Goal: Task Accomplishment & Management: Use online tool/utility

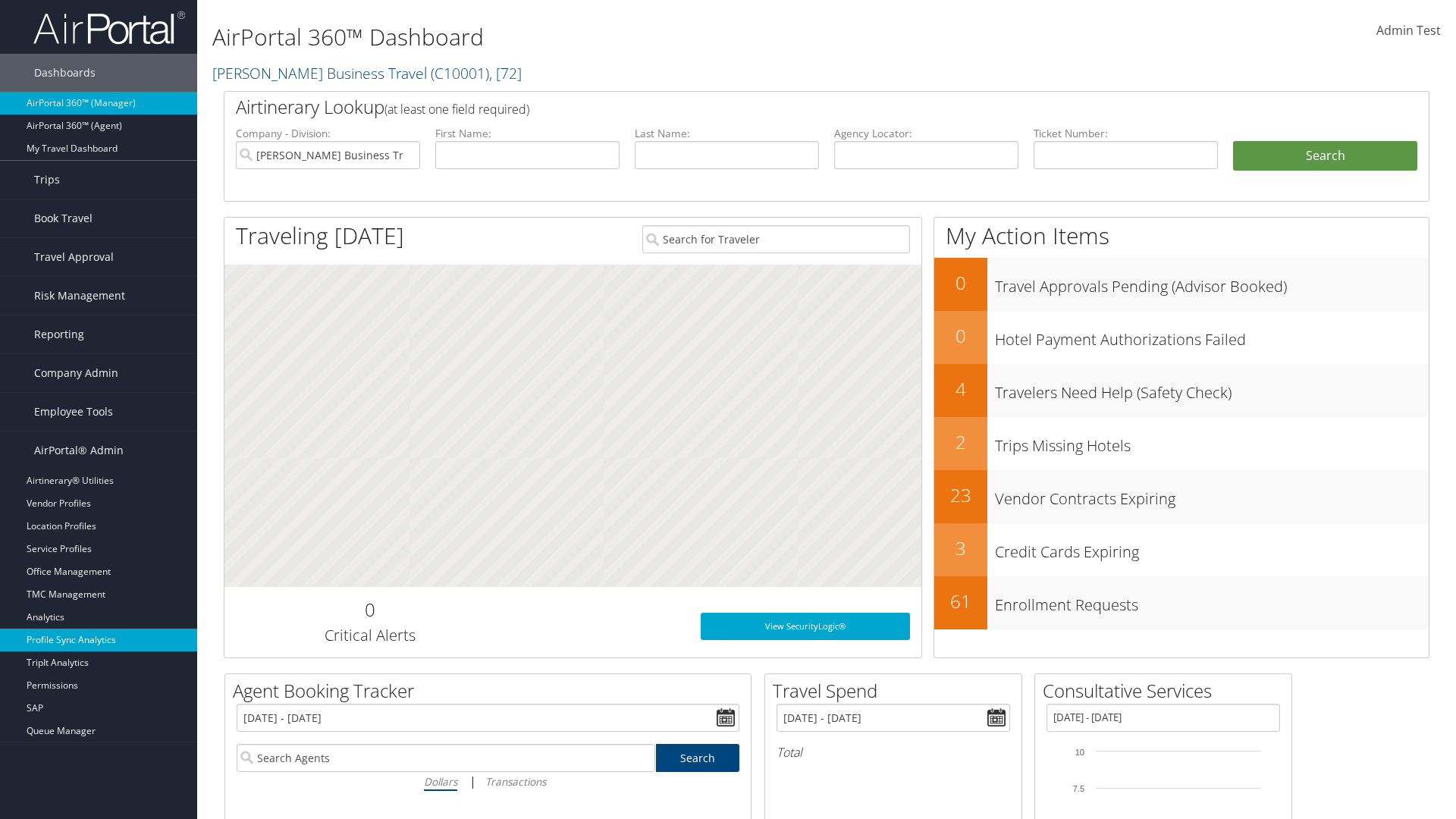
click at [99, 640] on link "Profile Sync Analytics" at bounding box center [99, 640] width 198 height 23
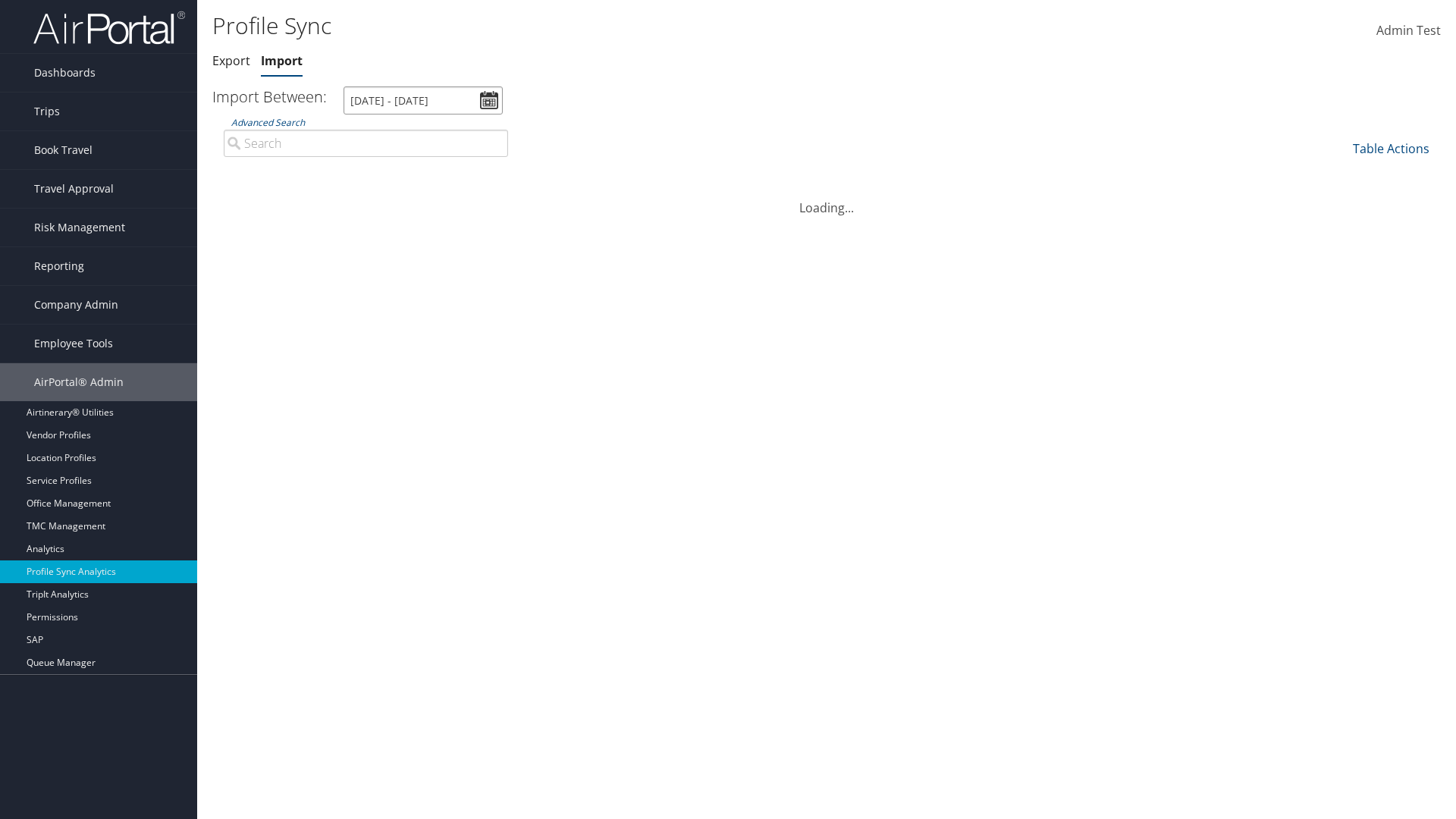
click at [423, 100] on input "[DATE] - [DATE]" at bounding box center [423, 101] width 159 height 28
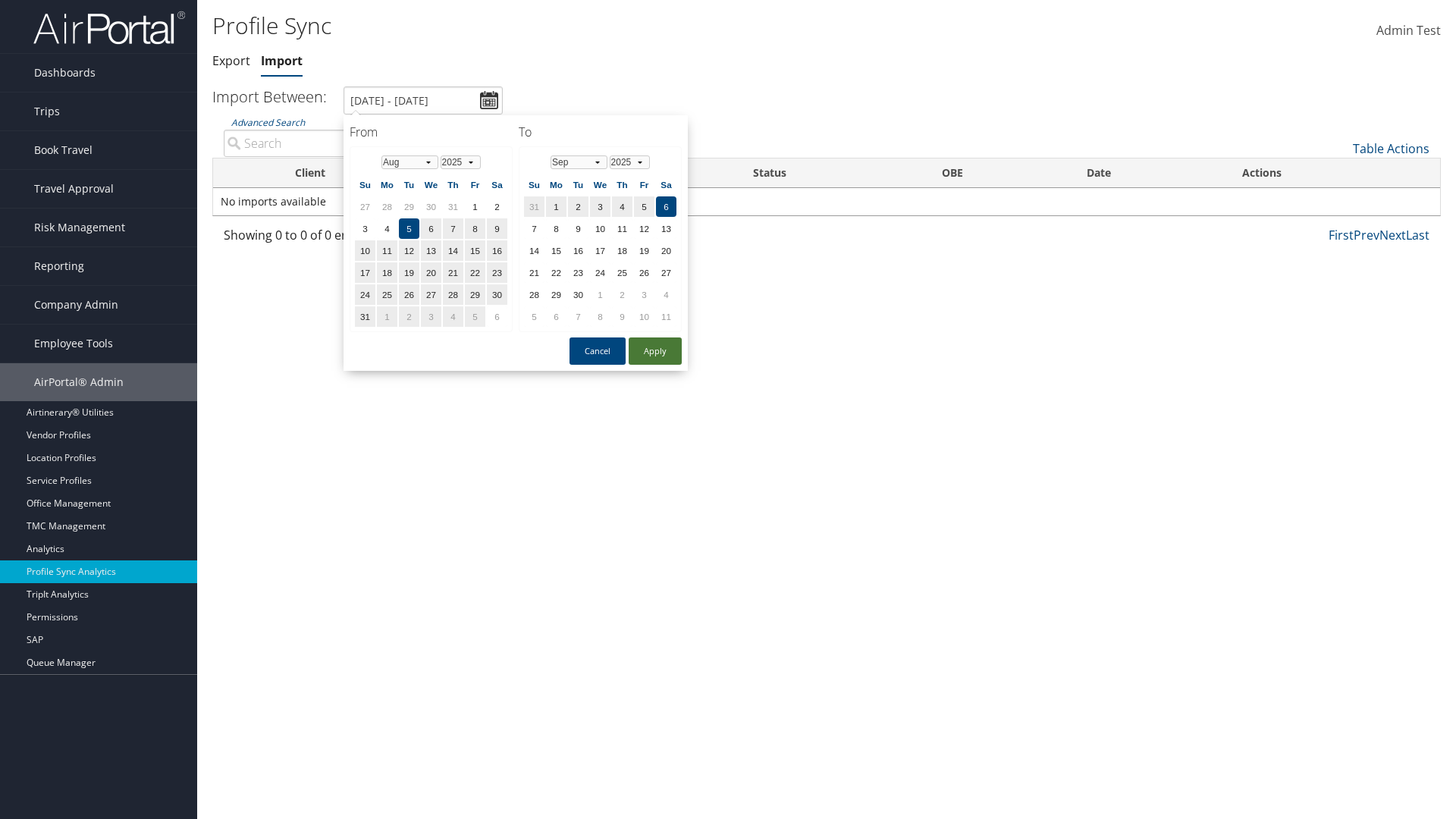
click at [656, 350] on button "Apply" at bounding box center [655, 351] width 53 height 28
type input "[DATE] - [DATE]"
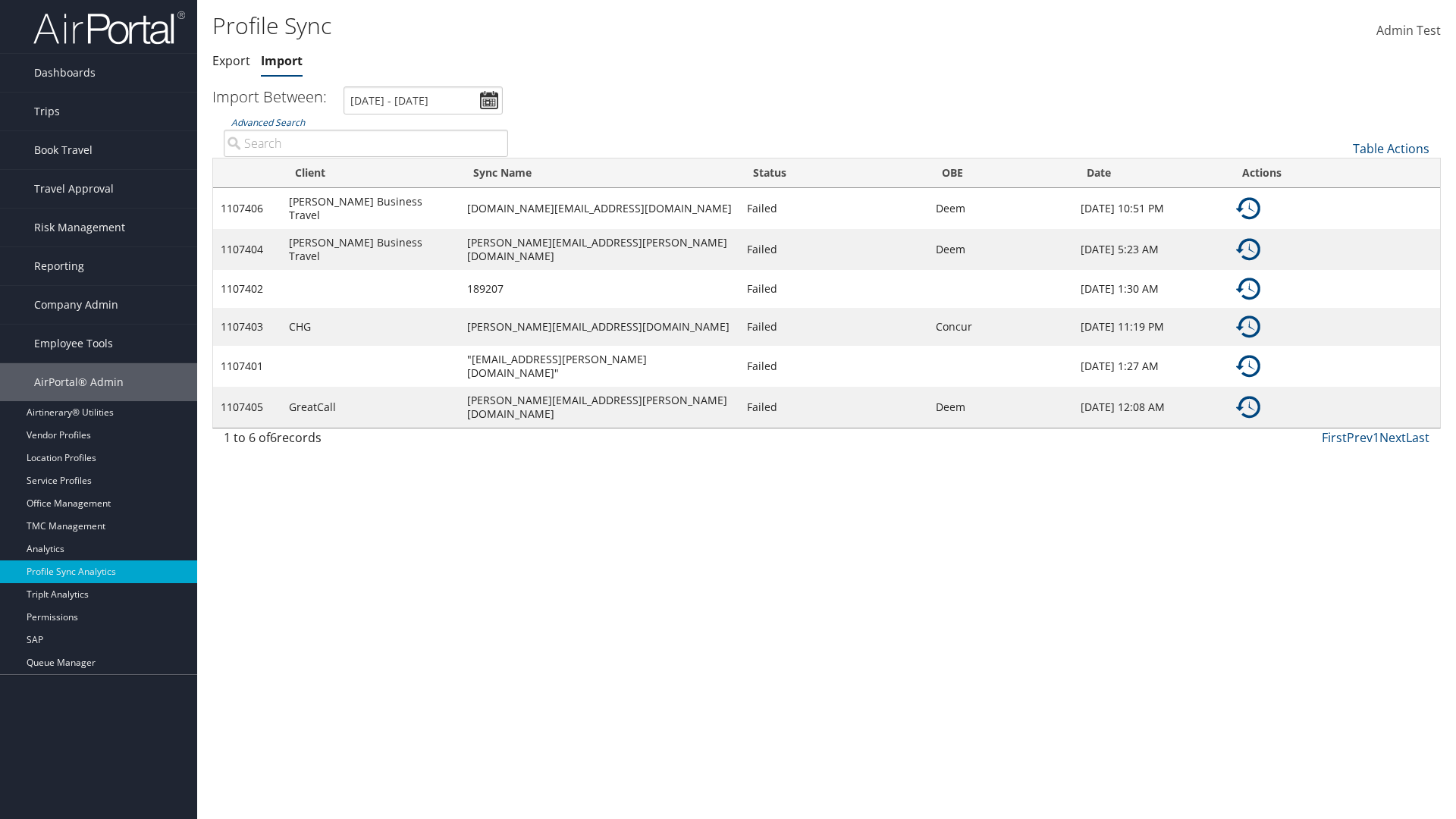
type input "[PERSON_NAME] Business Travel"
